Goal: Task Accomplishment & Management: Manage account settings

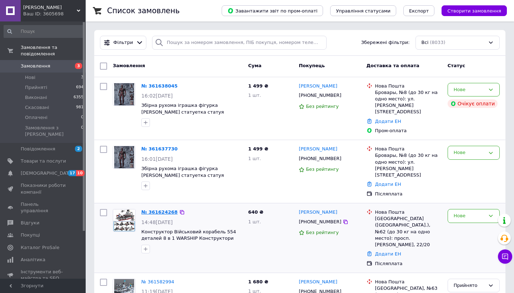
click at [163, 209] on link "№ 361624268" at bounding box center [159, 211] width 36 height 5
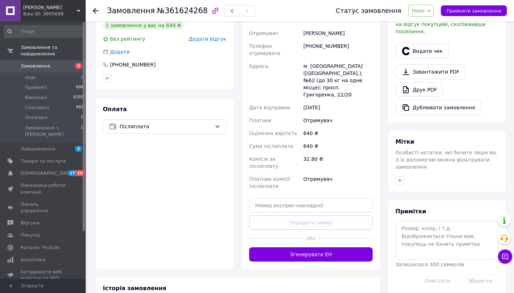
scroll to position [192, 0]
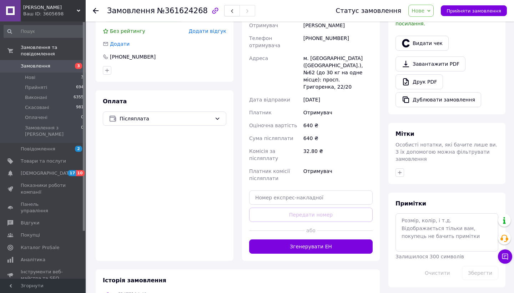
click at [309, 239] on button "Згенерувати ЕН" at bounding box center [310, 246] width 123 height 14
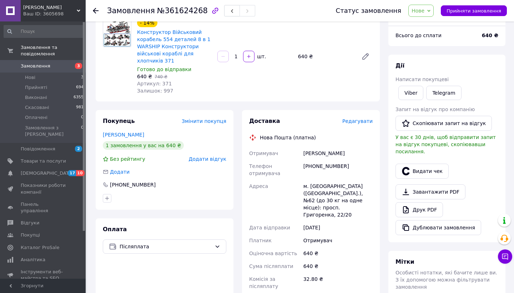
scroll to position [0, 0]
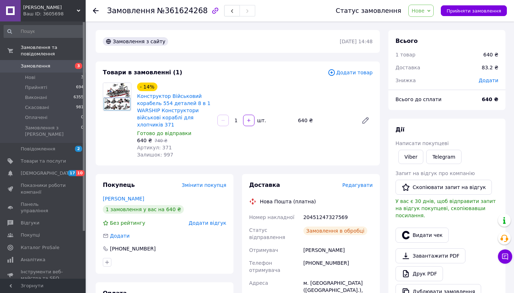
click at [320, 214] on div "20451247327569" at bounding box center [338, 216] width 72 height 13
copy div "20451247327569"
click at [417, 159] on link "Viber" at bounding box center [410, 156] width 25 height 14
click at [419, 227] on button "Видати чек" at bounding box center [421, 234] width 53 height 15
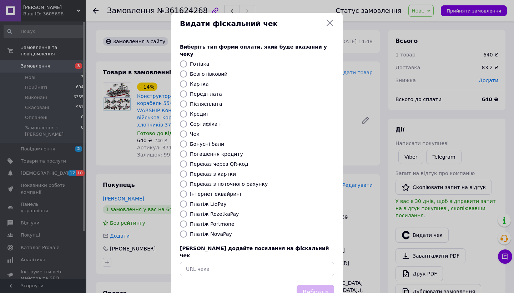
click at [182, 230] on input "Платіж NovaPay" at bounding box center [183, 233] width 7 height 7
radio input "true"
click at [313, 284] on button "Вибрати" at bounding box center [314, 291] width 37 height 15
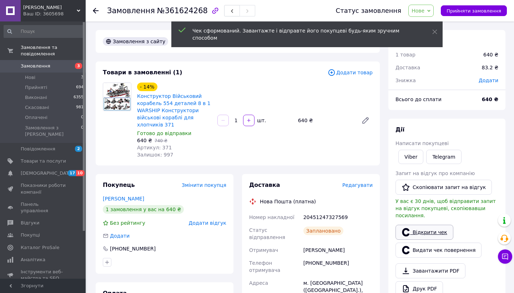
click at [429, 224] on link "Відкрити чек" at bounding box center [424, 231] width 58 height 15
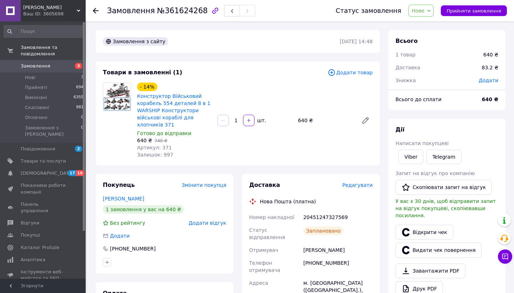
click at [318, 218] on div "20451247327569" at bounding box center [338, 216] width 72 height 13
copy div "20451247327569"
click at [328, 256] on div "[PHONE_NUMBER]" at bounding box center [338, 266] width 72 height 20
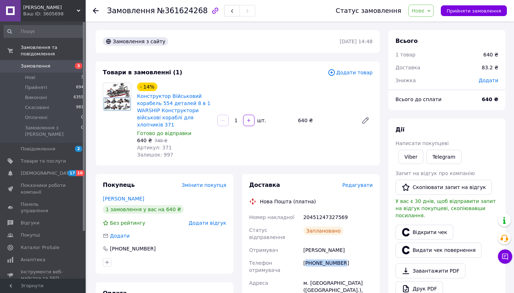
copy div "380973175024"
click at [418, 11] on span "Нове" at bounding box center [417, 11] width 13 height 6
click at [418, 22] on li "Прийнято" at bounding box center [424, 25] width 33 height 11
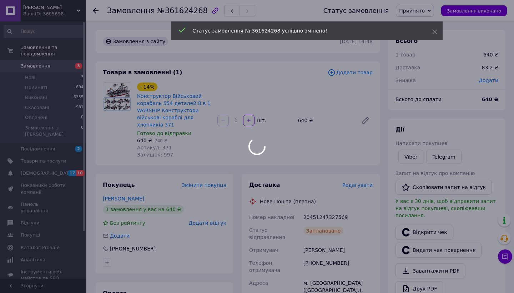
click at [60, 65] on span "Замовлення" at bounding box center [43, 66] width 45 height 6
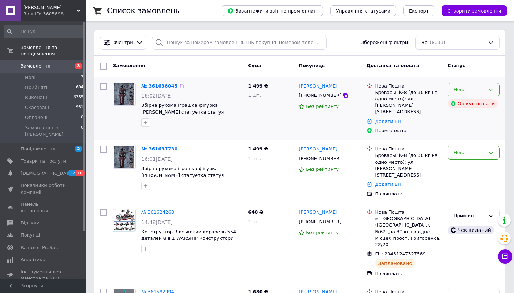
click at [482, 87] on div "Нове" at bounding box center [468, 89] width 31 height 7
click at [468, 131] on li "Скасовано" at bounding box center [473, 130] width 51 height 13
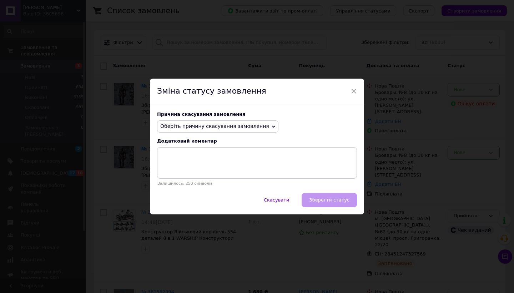
click at [238, 125] on span "Оберіть причину скасування замовлення" at bounding box center [214, 126] width 109 height 6
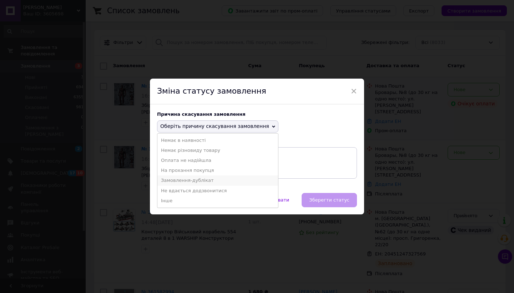
click at [198, 178] on li "Замовлення-дублікат" at bounding box center [217, 180] width 121 height 10
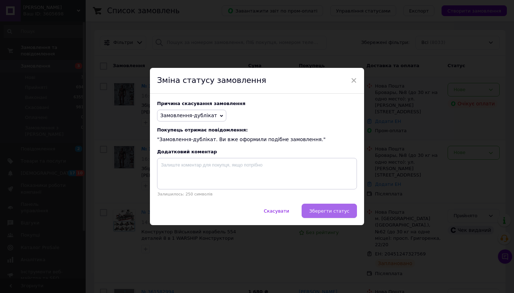
click at [319, 204] on button "Зберегти статус" at bounding box center [328, 210] width 55 height 14
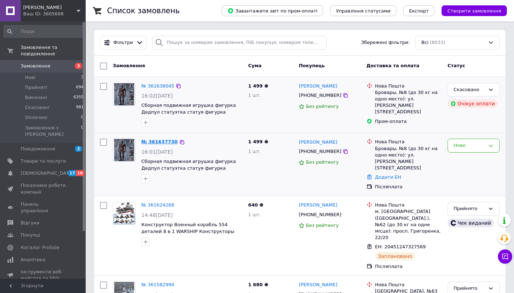
click at [159, 141] on link "№ 361637730" at bounding box center [159, 141] width 36 height 5
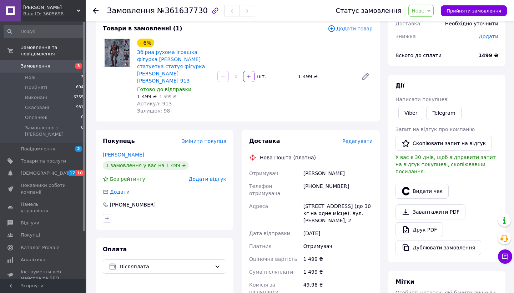
scroll to position [116, 0]
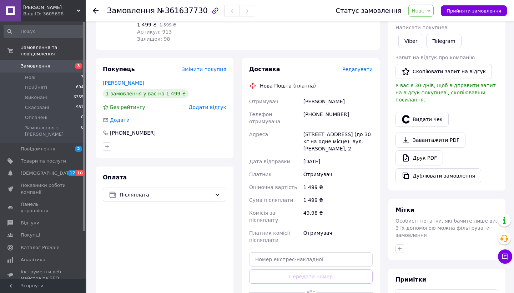
click at [425, 112] on button "Видати чек" at bounding box center [421, 119] width 53 height 15
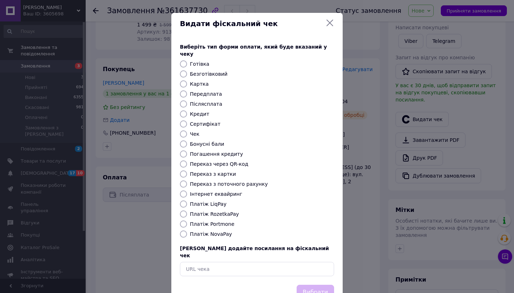
click at [180, 230] on input "Платіж NovaPay" at bounding box center [183, 233] width 7 height 7
radio input "true"
click at [310, 284] on button "Вибрати" at bounding box center [314, 291] width 37 height 15
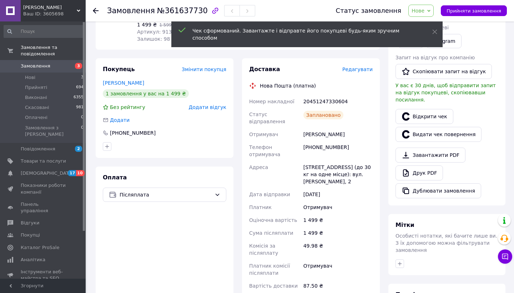
scroll to position [32, 0]
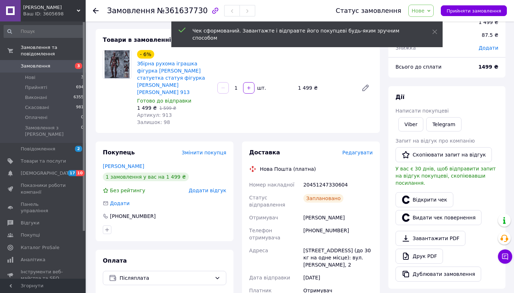
click at [321, 178] on div "20451247330604" at bounding box center [338, 184] width 72 height 13
copy div "20451247330604"
click at [410, 127] on link "Viber" at bounding box center [410, 124] width 25 height 14
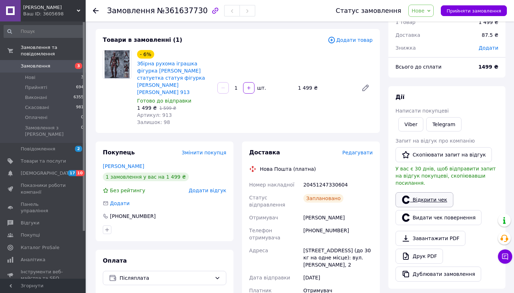
drag, startPoint x: 410, startPoint y: 127, endPoint x: 418, endPoint y: 188, distance: 61.9
click at [418, 192] on link "Відкрити чек" at bounding box center [424, 199] width 58 height 15
click at [330, 178] on div "20451247330604" at bounding box center [338, 184] width 72 height 13
copy div "20451247330604"
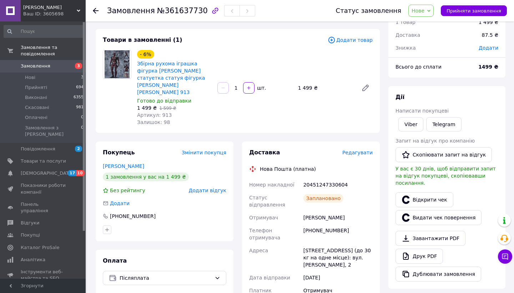
click at [321, 224] on div "[PHONE_NUMBER]" at bounding box center [338, 234] width 72 height 20
copy div "380679580592"
click at [424, 11] on span "Нове" at bounding box center [417, 11] width 13 height 6
click at [423, 24] on li "Прийнято" at bounding box center [424, 25] width 33 height 11
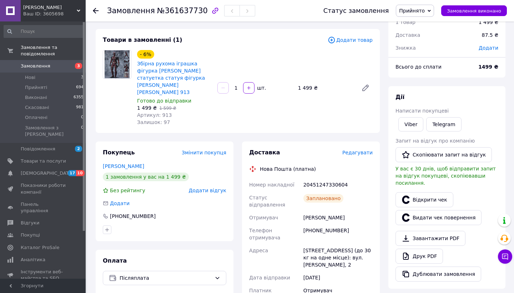
click at [43, 67] on span "Замовлення" at bounding box center [36, 66] width 30 height 6
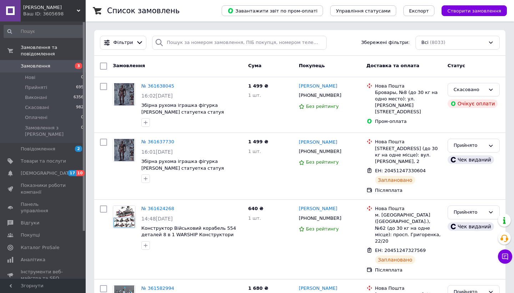
click at [55, 62] on link "Замовлення 3" at bounding box center [44, 66] width 88 height 12
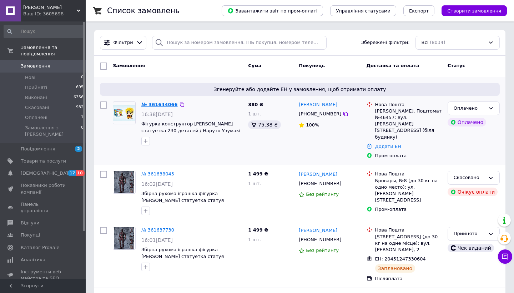
click at [159, 103] on link "№ 361644066" at bounding box center [159, 104] width 36 height 5
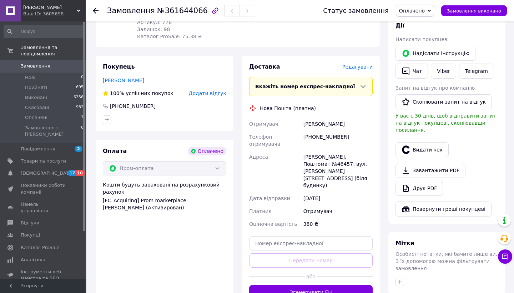
scroll to position [157, 0]
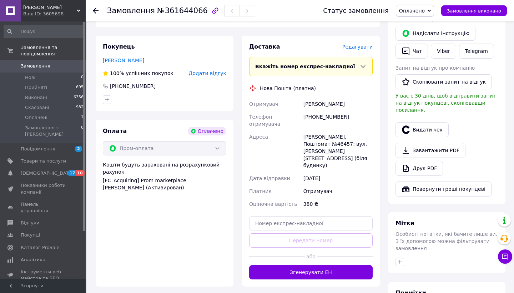
click at [355, 44] on span "Редагувати" at bounding box center [357, 47] width 30 height 6
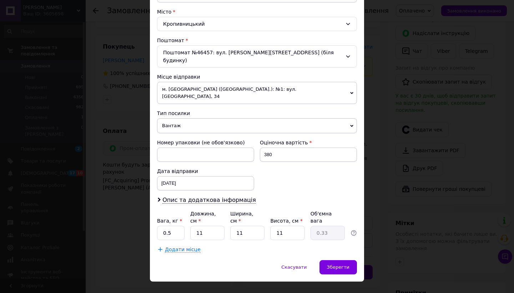
scroll to position [188, 0]
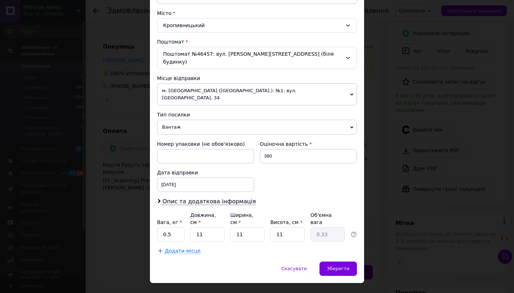
click at [391, 88] on div "× Редагування доставки Спосіб доставки Нова Пошта (платна) Платник Отримувач Ві…" at bounding box center [257, 146] width 514 height 293
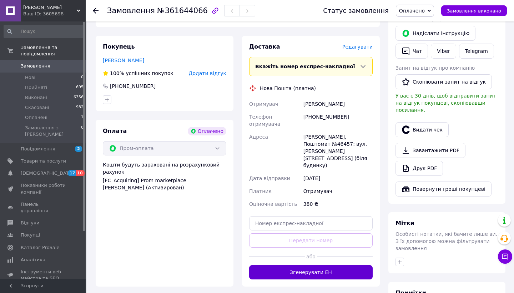
click at [326, 265] on button "Згенерувати ЕН" at bounding box center [310, 272] width 123 height 14
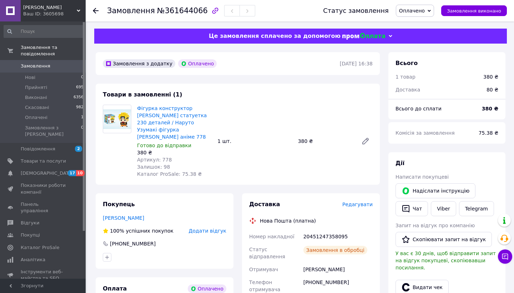
click at [324, 230] on div "20451247358095" at bounding box center [338, 236] width 72 height 13
copy div "20451247358095"
click at [321, 275] on div "+380635705910" at bounding box center [338, 285] width 72 height 20
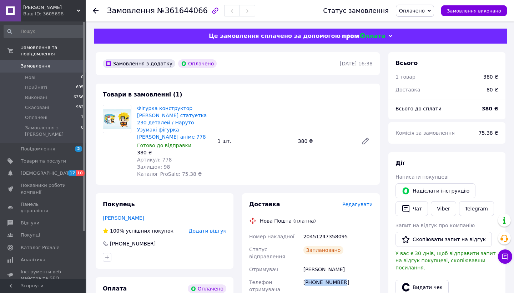
copy div "380635705910"
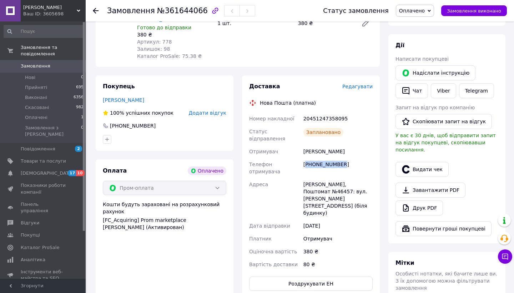
scroll to position [148, 0]
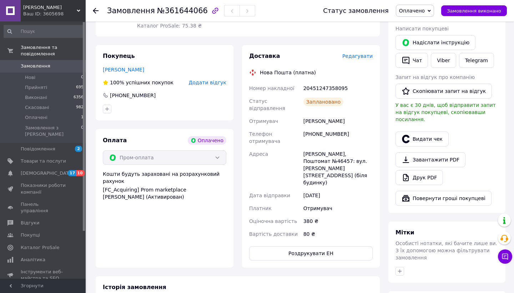
click at [323, 82] on div "20451247358095" at bounding box center [338, 88] width 72 height 13
copy div "20451247358095"
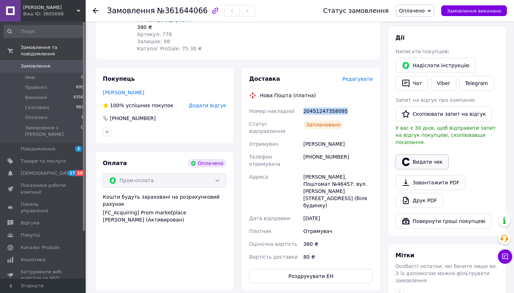
click at [423, 154] on button "Видати чек" at bounding box center [421, 161] width 53 height 15
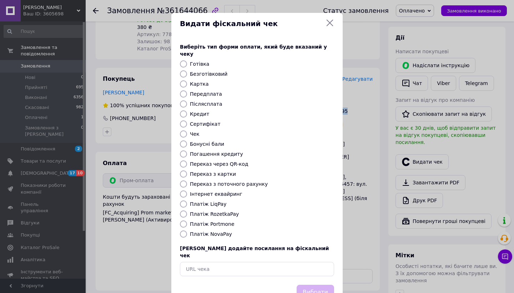
click at [184, 210] on input "Платіж RozetkaPay" at bounding box center [183, 213] width 7 height 7
radio input "true"
click at [316, 284] on button "Вибрати" at bounding box center [314, 291] width 37 height 15
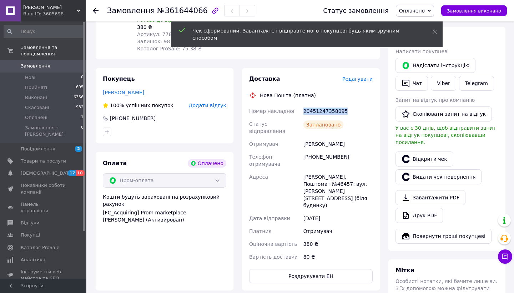
scroll to position [40, 0]
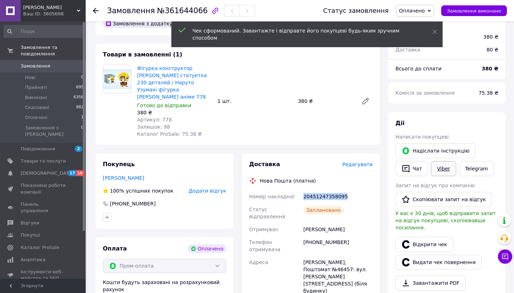
click at [448, 174] on link "Viber" at bounding box center [443, 168] width 25 height 15
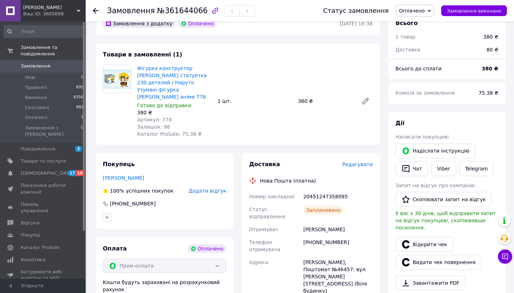
click at [483, 177] on div "Telegram" at bounding box center [476, 168] width 38 height 18
click at [484, 172] on link "Telegram" at bounding box center [476, 168] width 35 height 15
click at [427, 237] on link "Відкрити чек" at bounding box center [424, 244] width 58 height 15
click at [425, 10] on span "Оплачено" at bounding box center [412, 11] width 26 height 6
click at [422, 23] on li "Прийнято" at bounding box center [414, 25] width 37 height 11
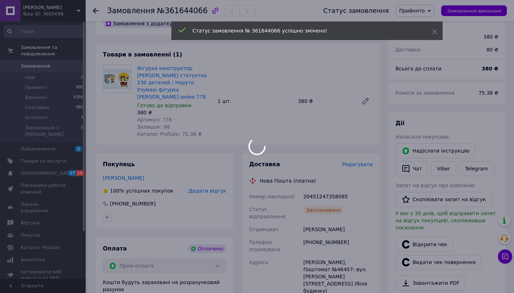
click at [60, 65] on span "Замовлення" at bounding box center [43, 66] width 45 height 6
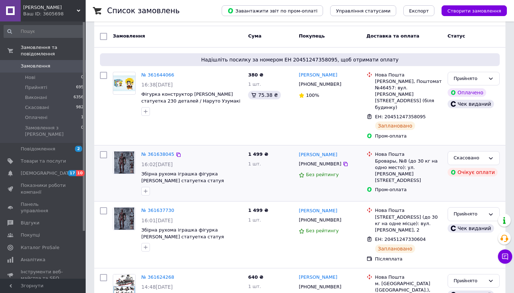
scroll to position [121, 0]
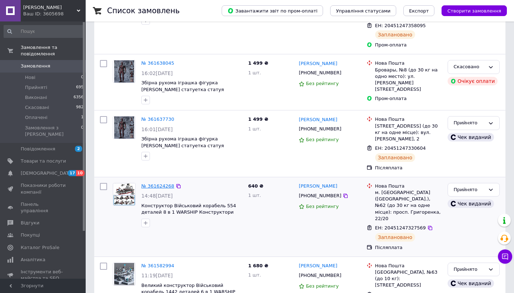
click at [159, 183] on link "№ 361624268" at bounding box center [157, 185] width 33 height 5
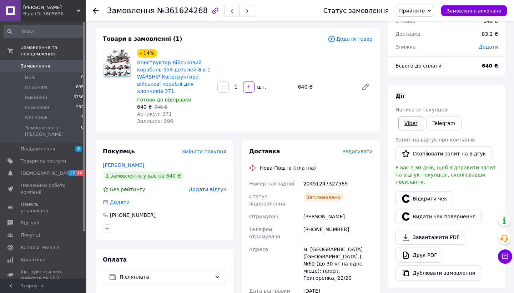
click at [418, 128] on link "Viber" at bounding box center [410, 123] width 25 height 14
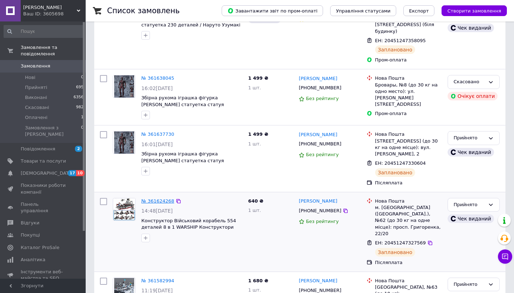
scroll to position [127, 0]
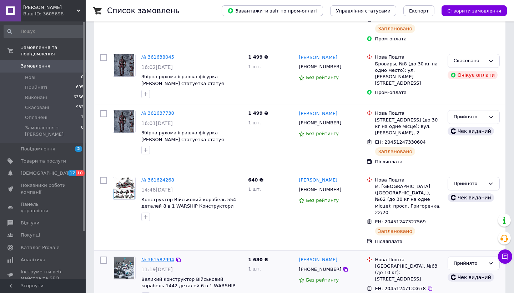
click at [159, 257] on link "№ 361582994" at bounding box center [157, 259] width 33 height 5
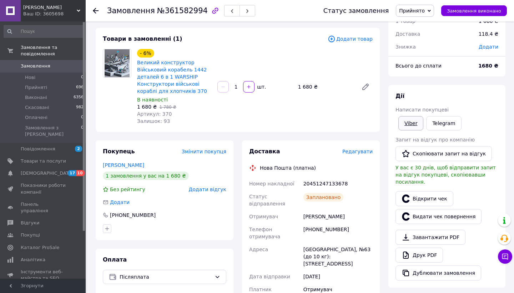
click at [413, 125] on link "Viber" at bounding box center [410, 123] width 25 height 14
click at [56, 67] on span "Замовлення" at bounding box center [43, 66] width 45 height 6
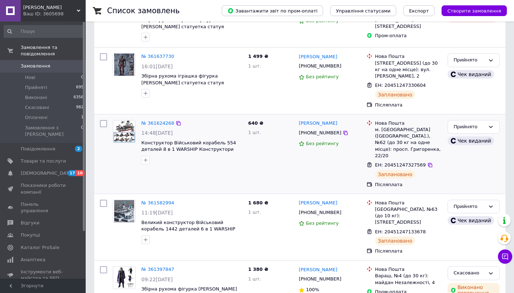
scroll to position [214, 0]
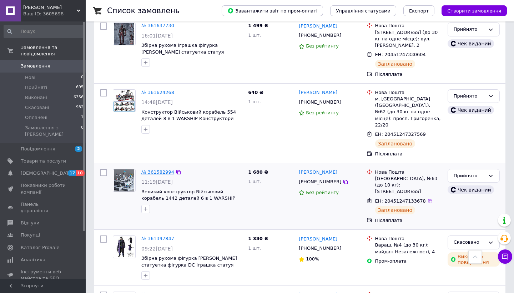
click at [156, 169] on link "№ 361582994" at bounding box center [157, 171] width 33 height 5
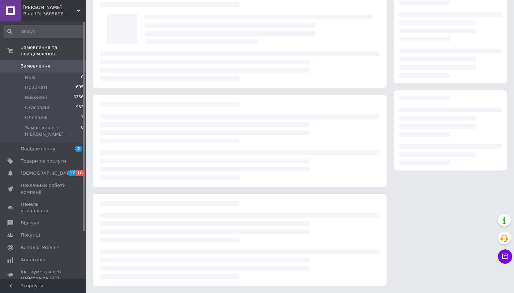
scroll to position [34, 0]
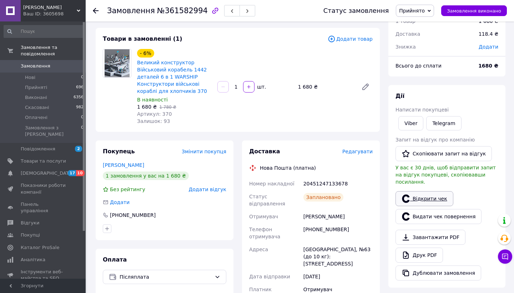
click at [429, 191] on link "Відкрити чек" at bounding box center [424, 198] width 58 height 15
